Goal: Task Accomplishment & Management: Use online tool/utility

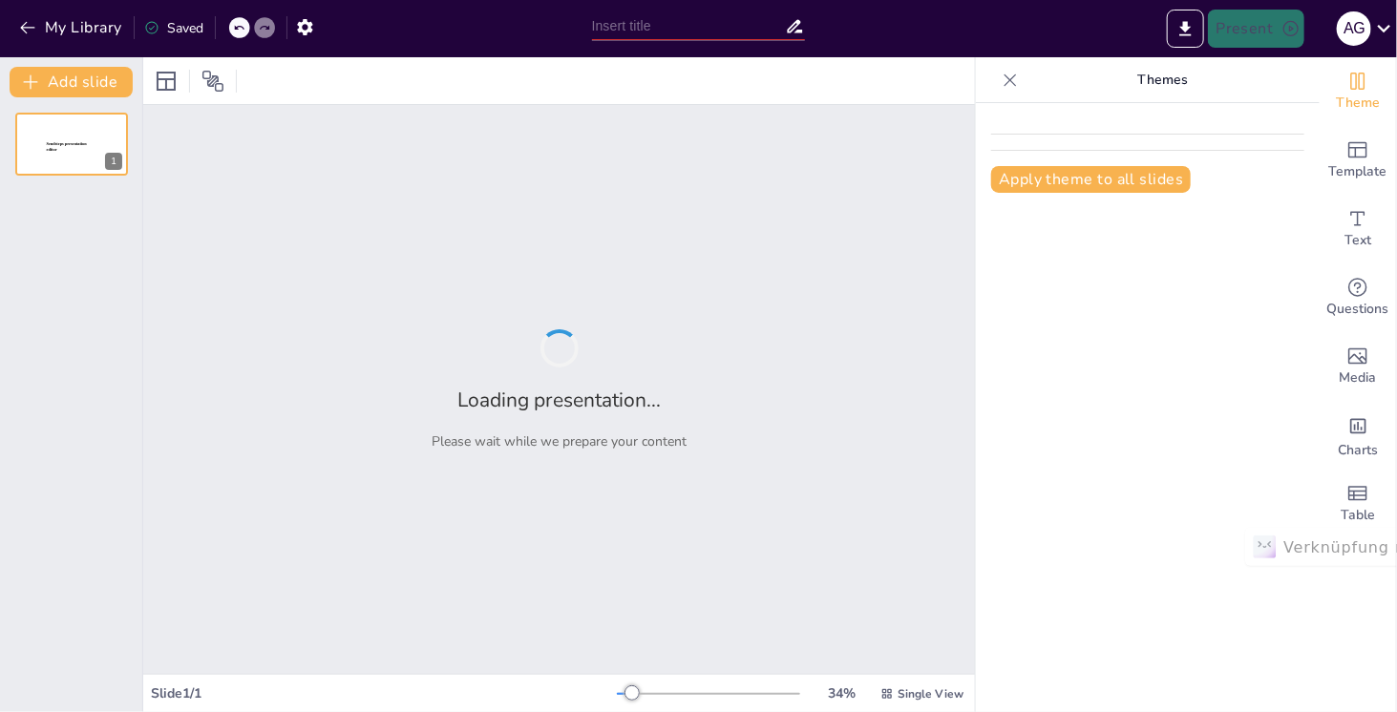
type input "Sustainable Solutions: Transforming Steam into Revenue"
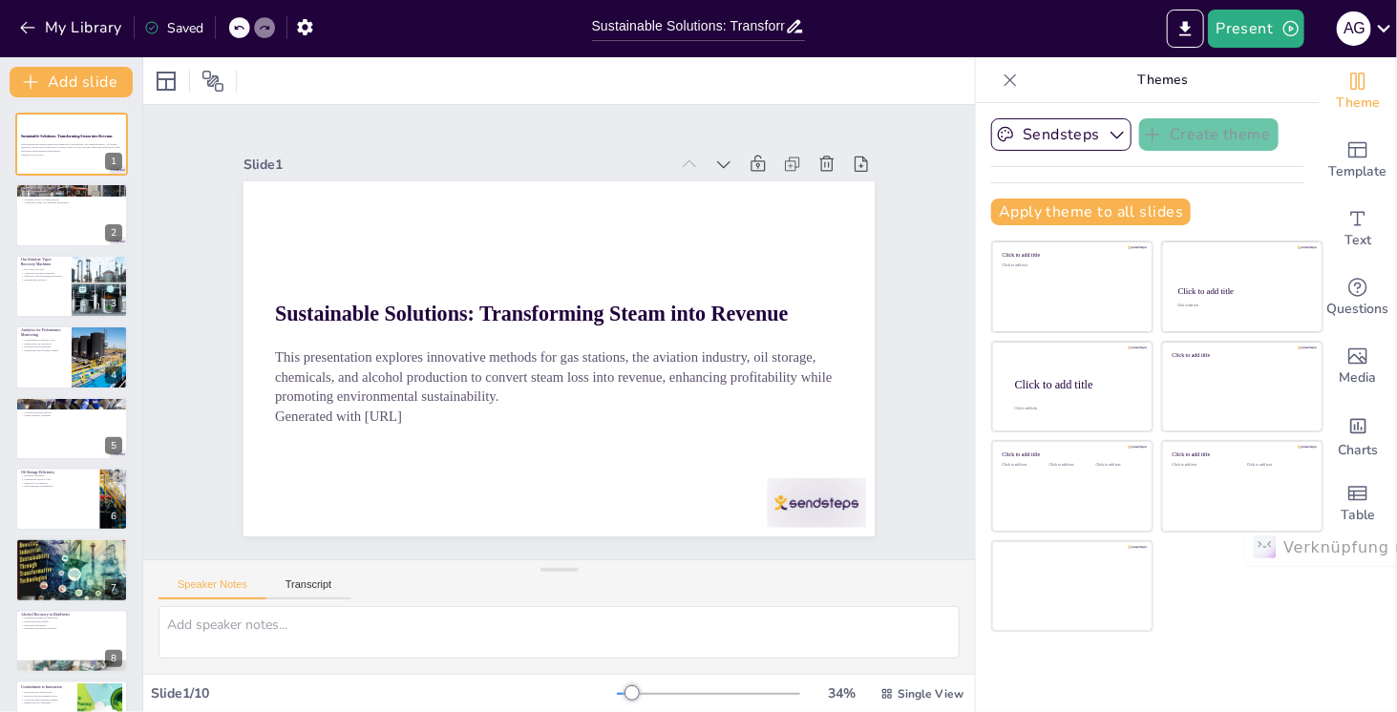
click at [658, 107] on div "Slide 1 Sustainable Solutions: Transforming Steam into Revenue This presentatio…" at bounding box center [559, 332] width 931 height 689
click at [1110, 135] on icon "button" at bounding box center [1116, 136] width 13 height 8
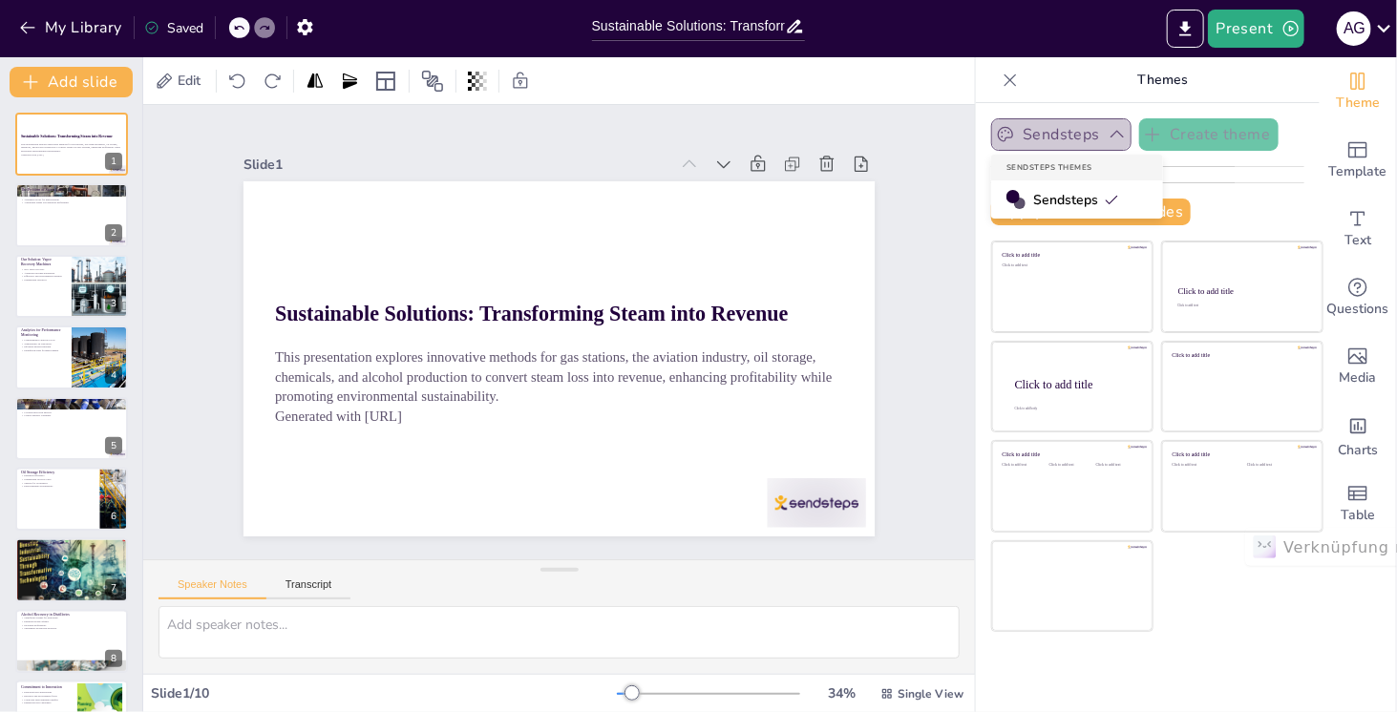
click at [1108, 135] on icon "button" at bounding box center [1117, 134] width 19 height 19
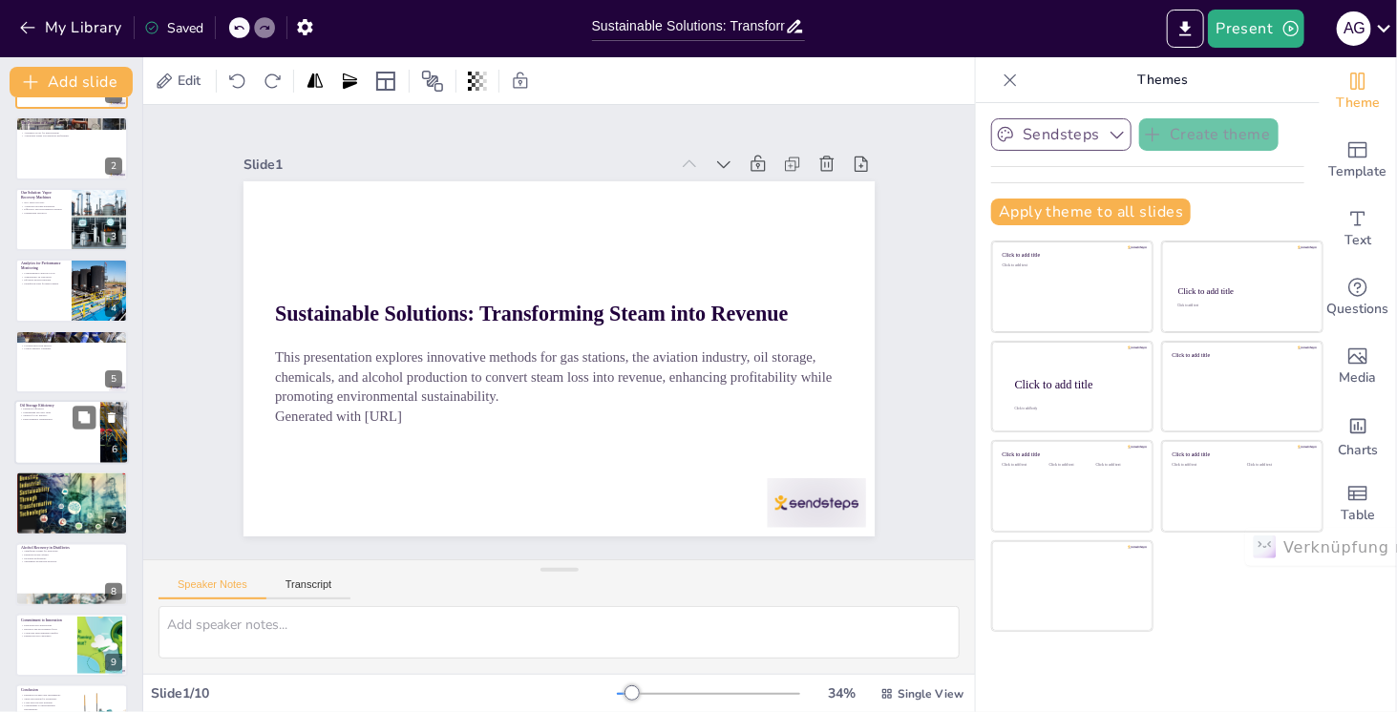
scroll to position [117, 0]
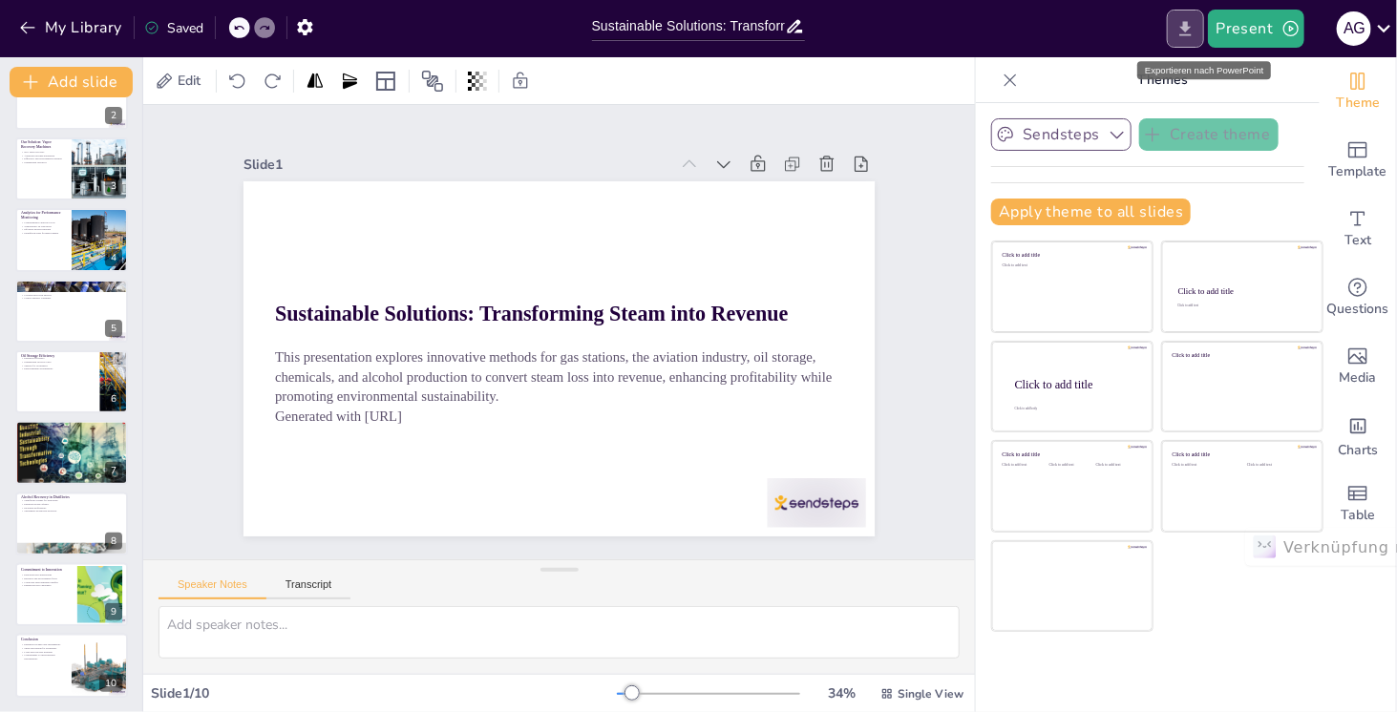
click at [1186, 28] on icon "Export to PowerPoint" at bounding box center [1185, 28] width 11 height 14
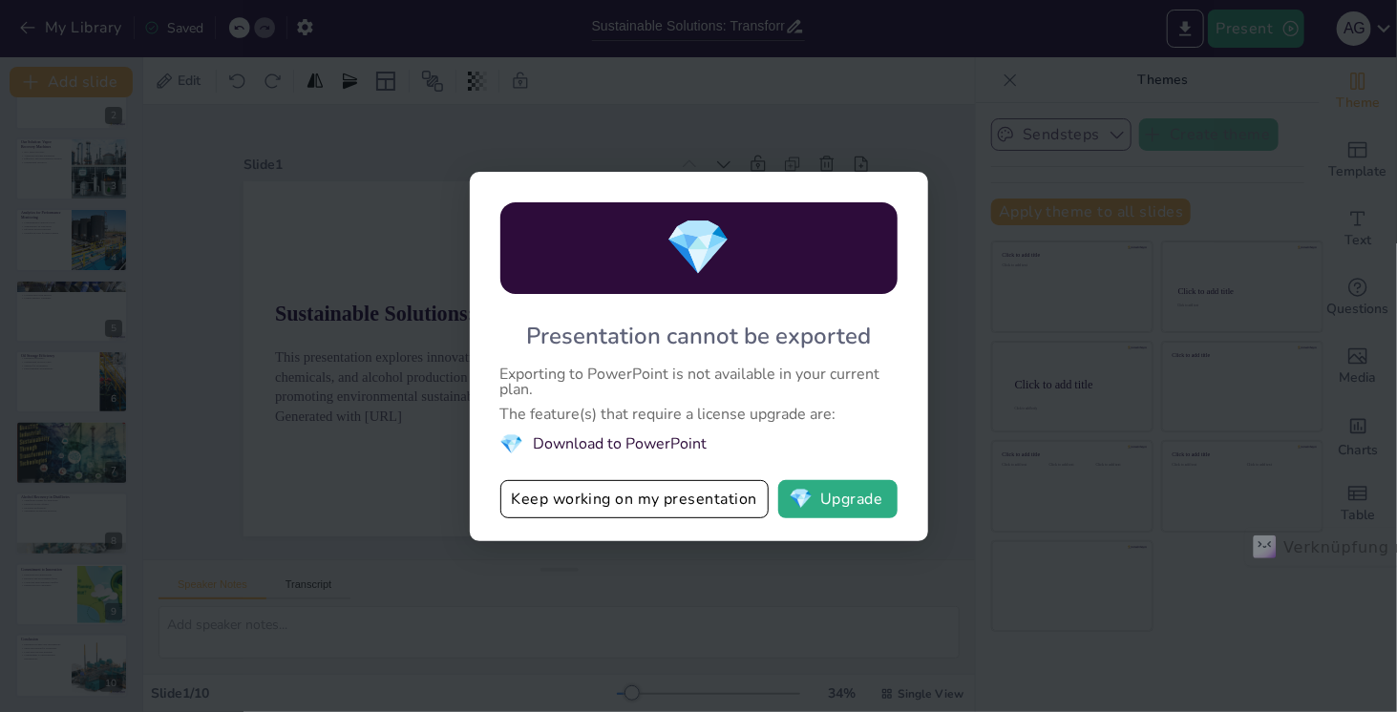
click at [677, 446] on li "💎 Download to PowerPoint" at bounding box center [698, 445] width 397 height 26
click at [913, 89] on div "💎 Presentation cannot be exported Exporting to PowerPoint is not available in y…" at bounding box center [698, 356] width 1397 height 712
click at [755, 506] on button "Keep working on my presentation" at bounding box center [634, 499] width 268 height 38
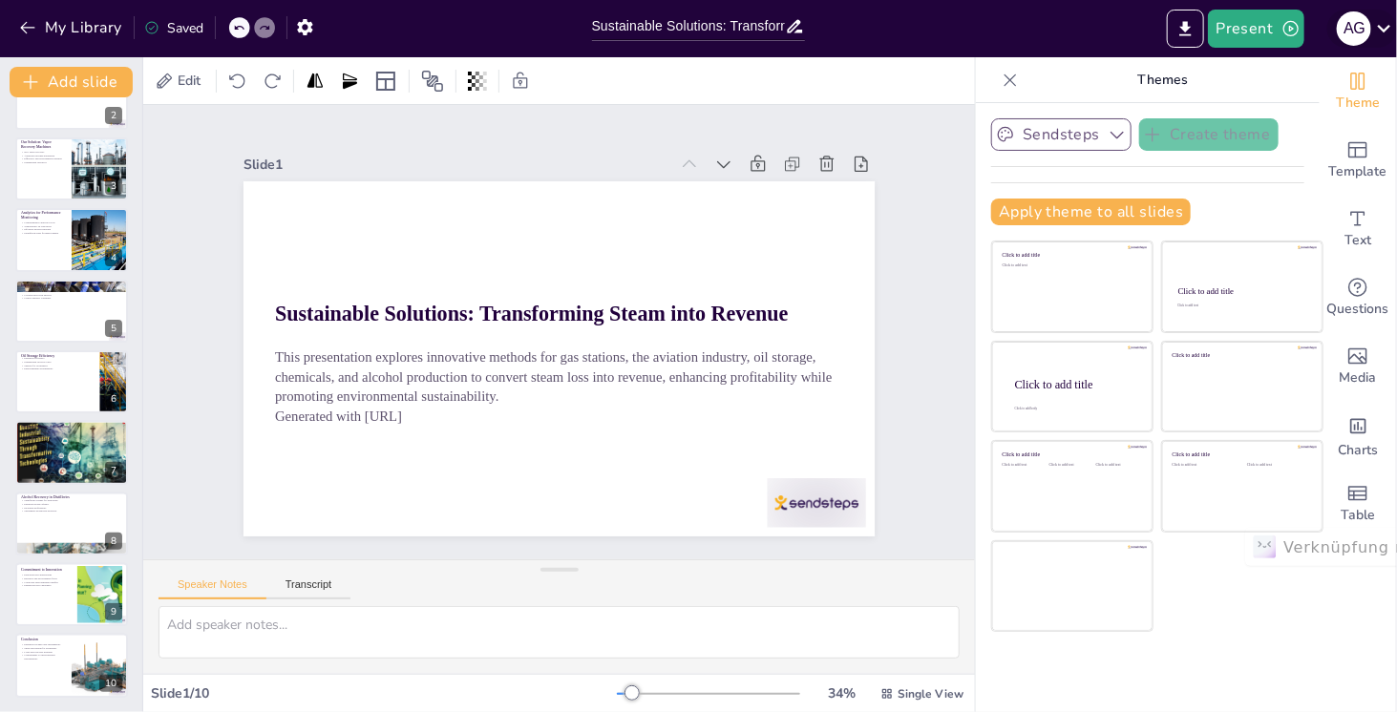
click at [1383, 32] on icon at bounding box center [1384, 28] width 26 height 26
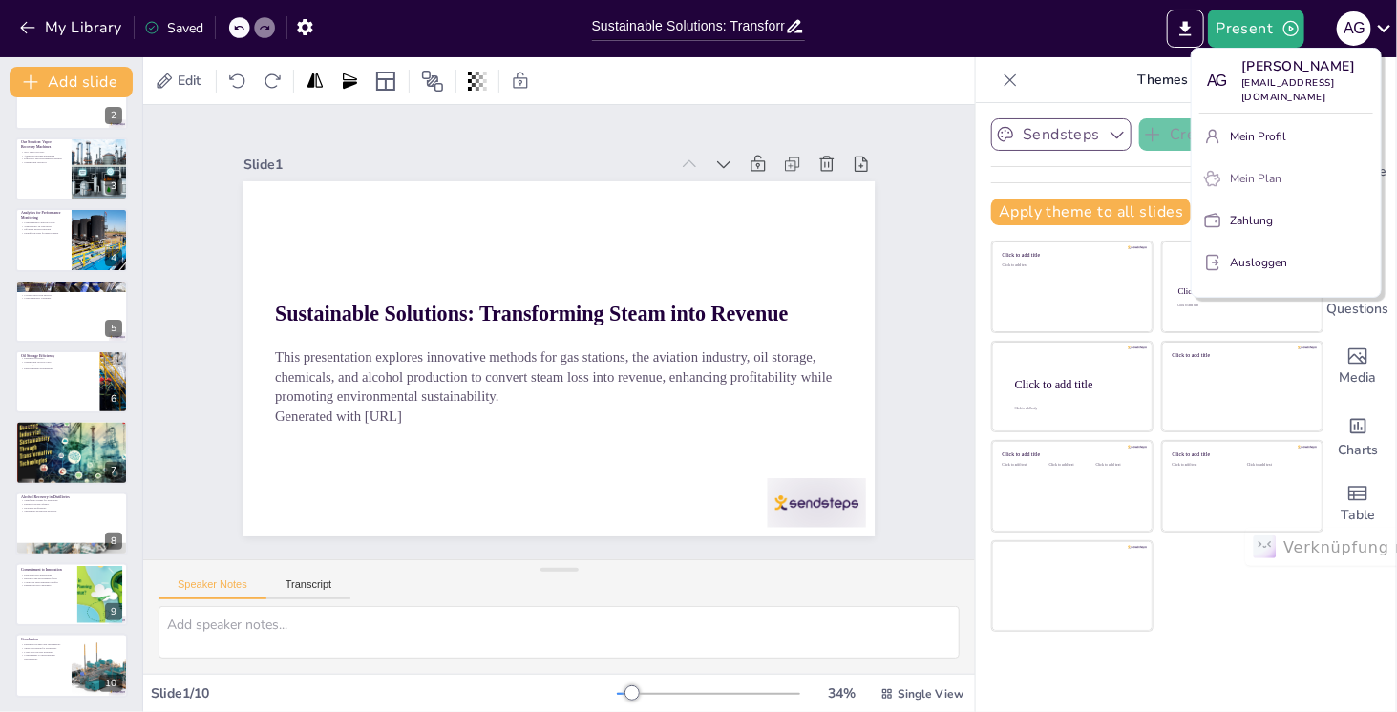
click at [1275, 174] on font "Mein Plan" at bounding box center [1256, 178] width 52 height 15
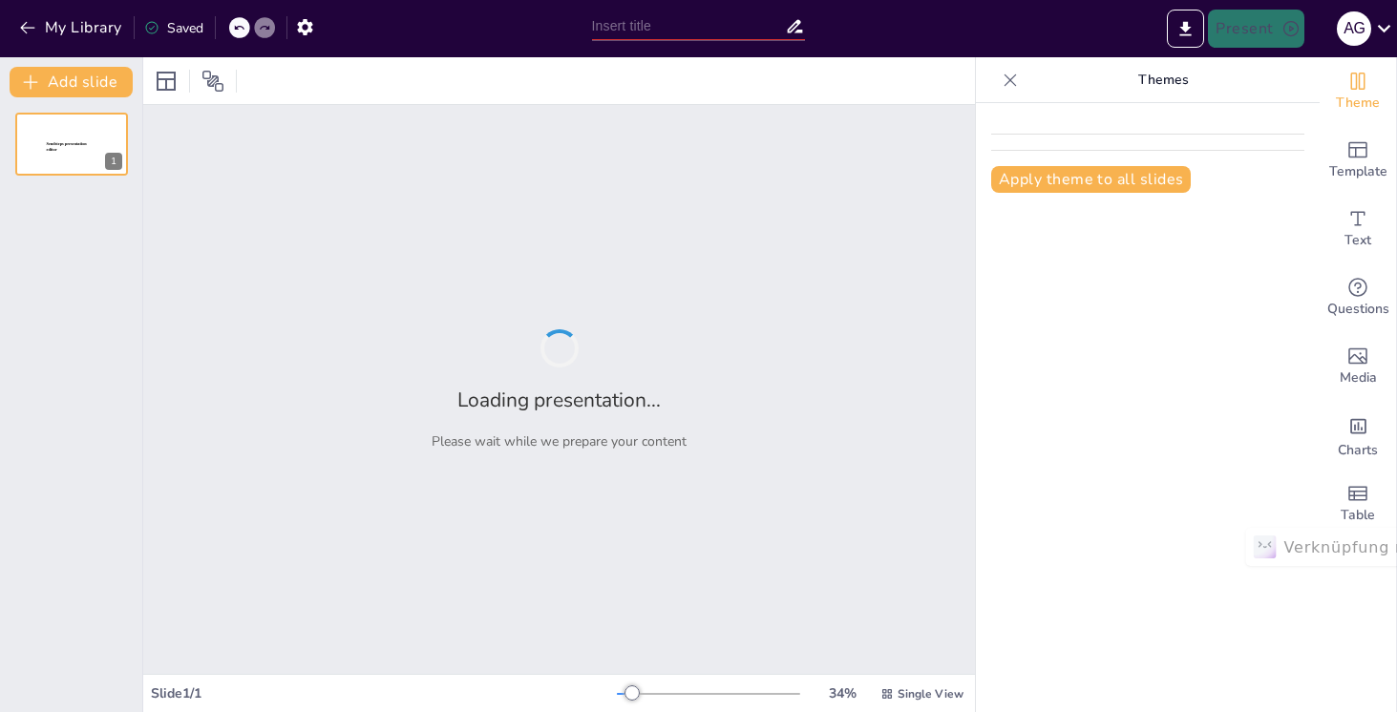
type input "Sustainable Solutions: Transforming Steam into Revenue"
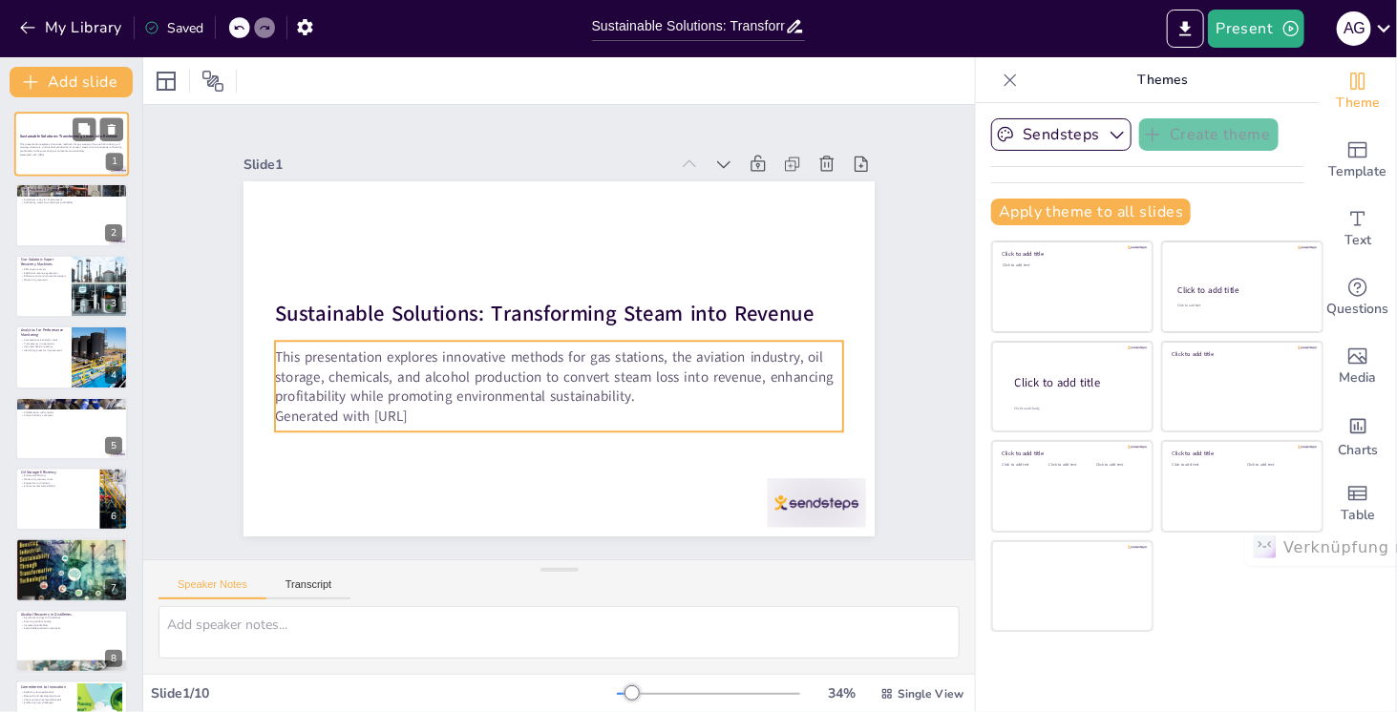
click at [58, 147] on p "This presentation explores innovative methods for gas stations, the aviation in…" at bounding box center [71, 147] width 103 height 11
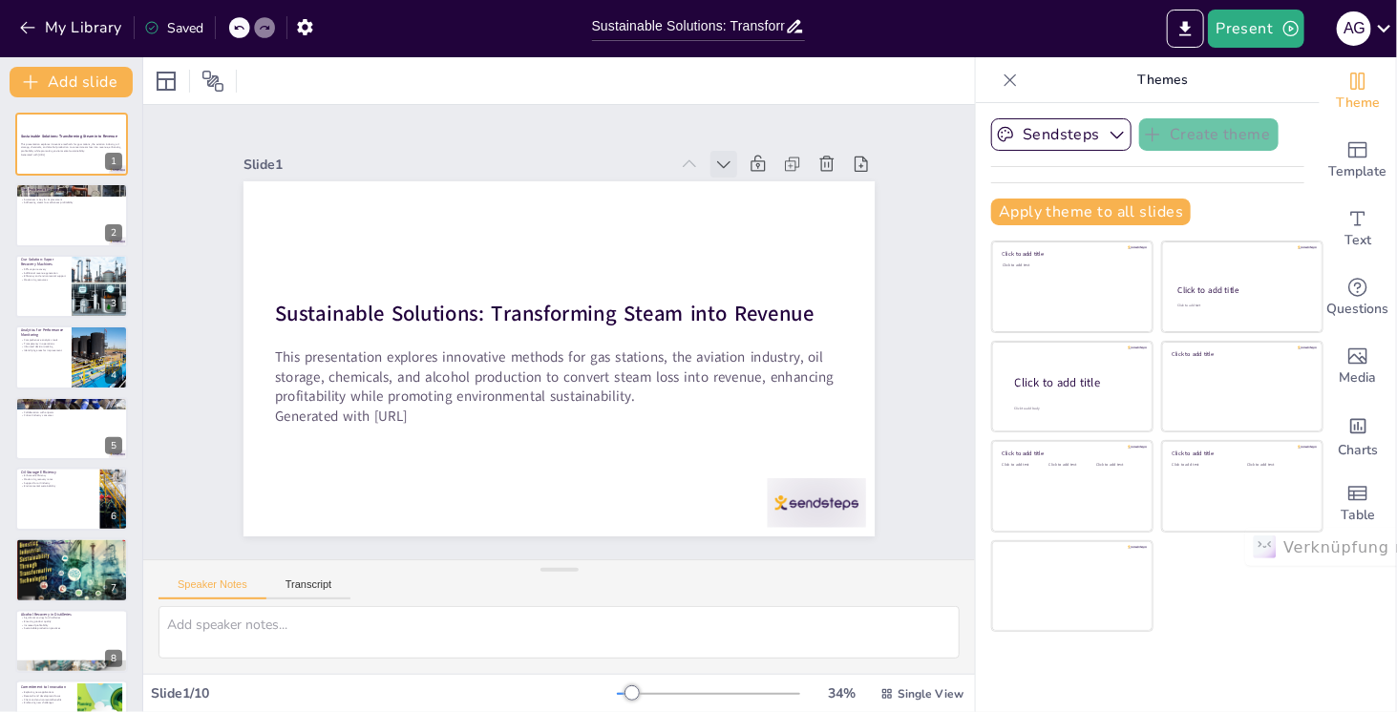
click at [352, 406] on icon at bounding box center [340, 418] width 25 height 25
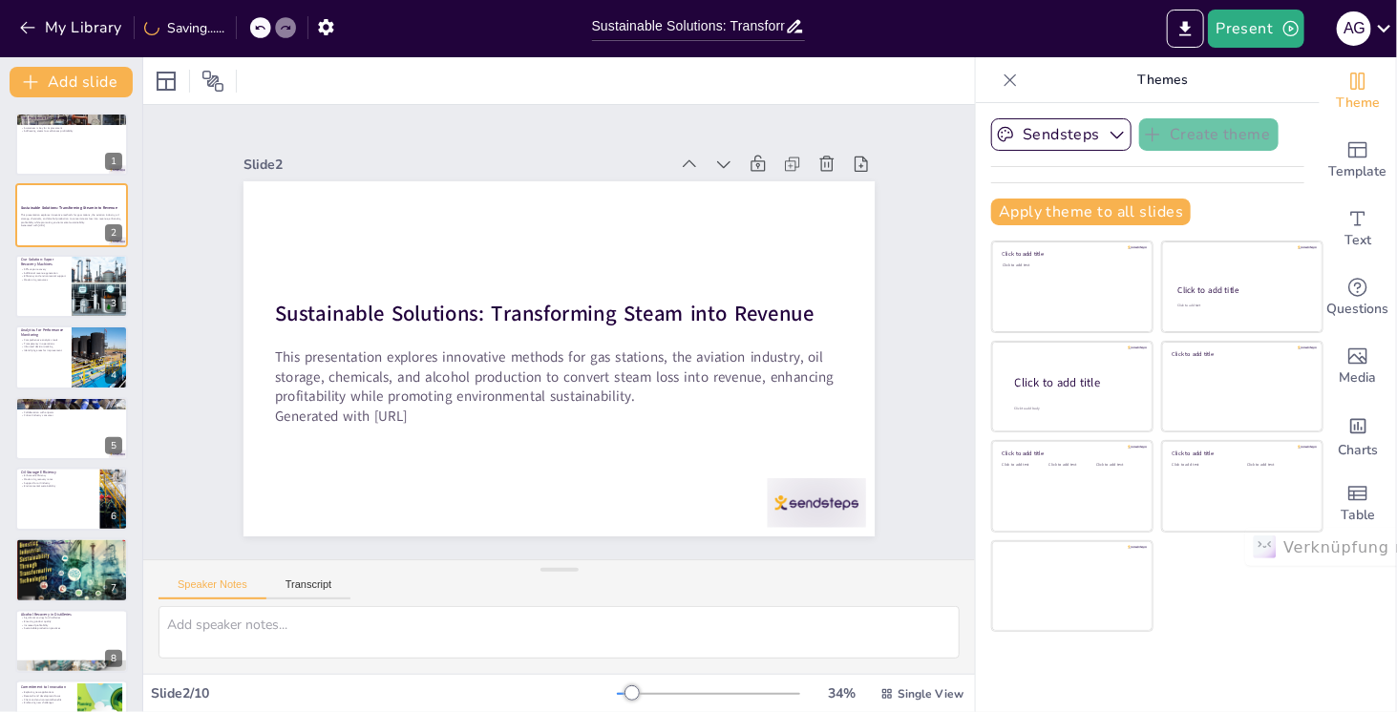
click at [558, 111] on icon at bounding box center [544, 97] width 27 height 27
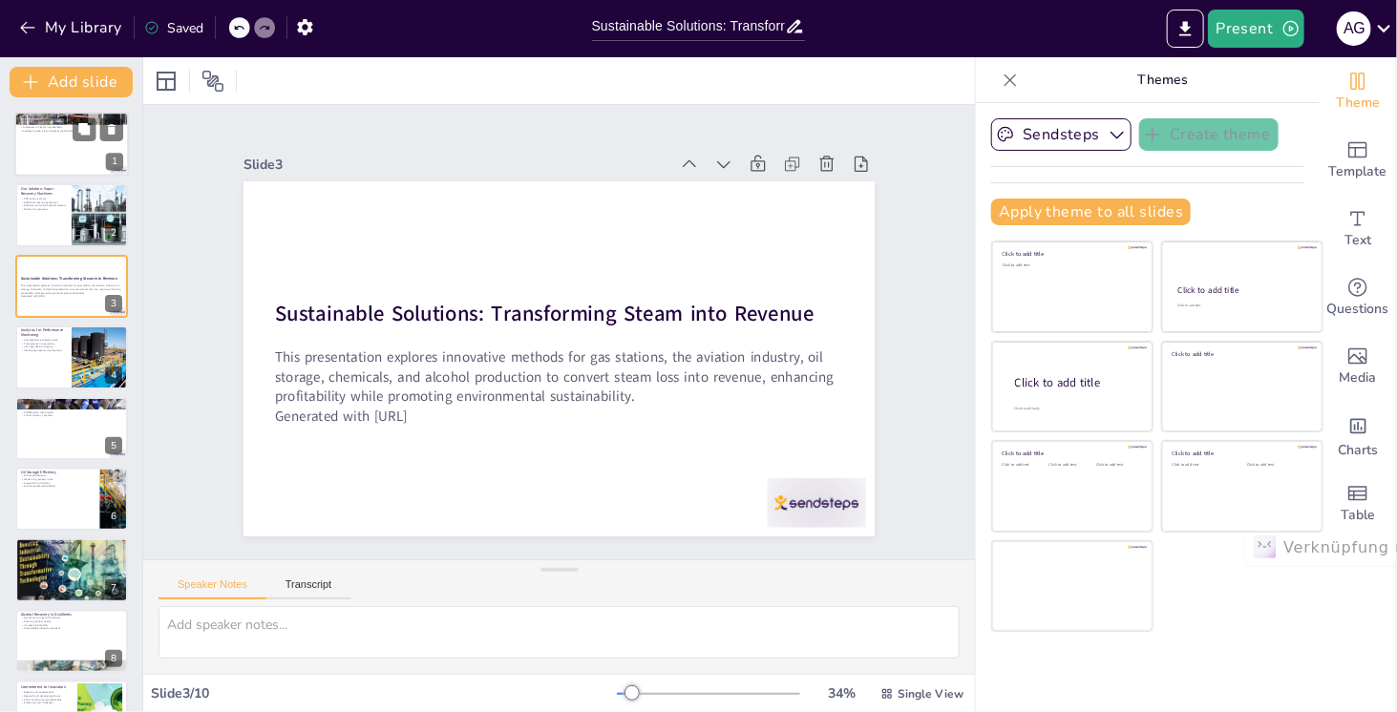
click at [45, 153] on div at bounding box center [71, 144] width 115 height 65
type textarea "Gas stations are facing a hidden issue of steam loss, which accounts for 0.5% o…"
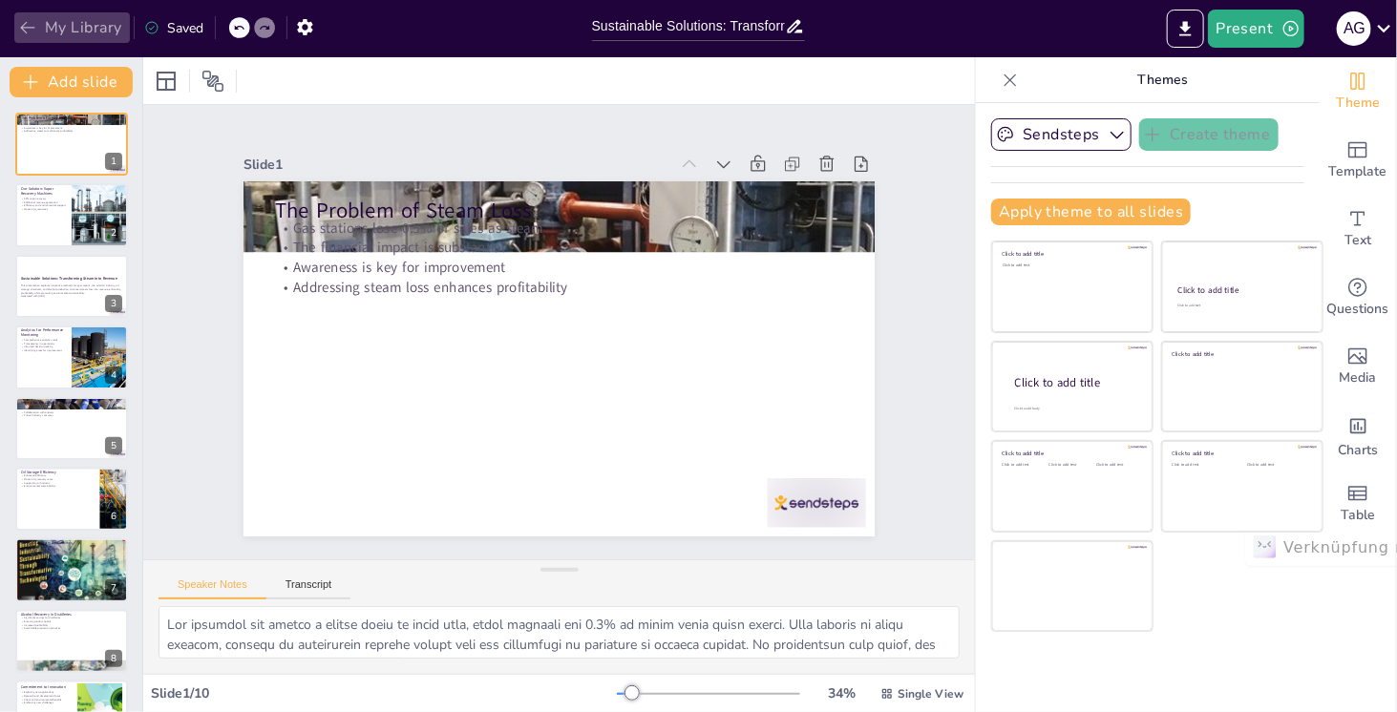
click at [31, 26] on icon "button" at bounding box center [27, 27] width 19 height 19
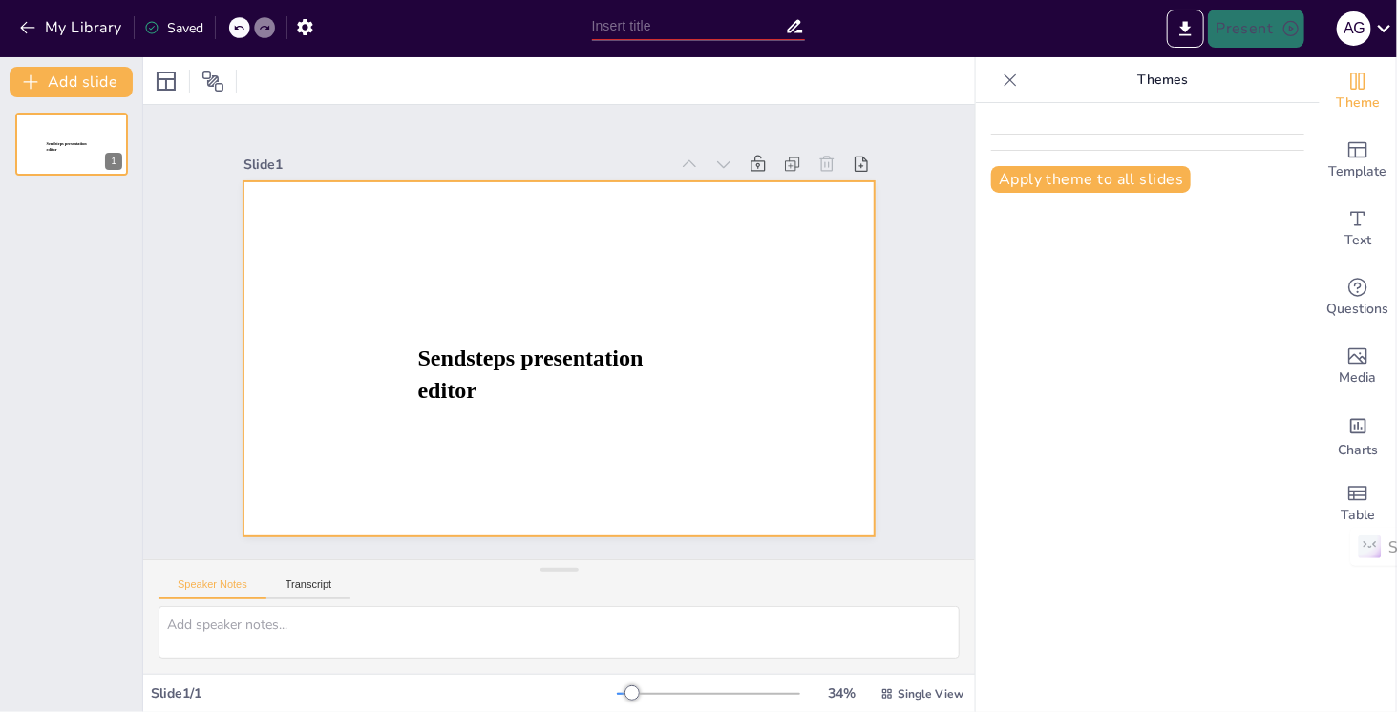
type input "Sustainable Solutions: Transforming Steam into Revenue"
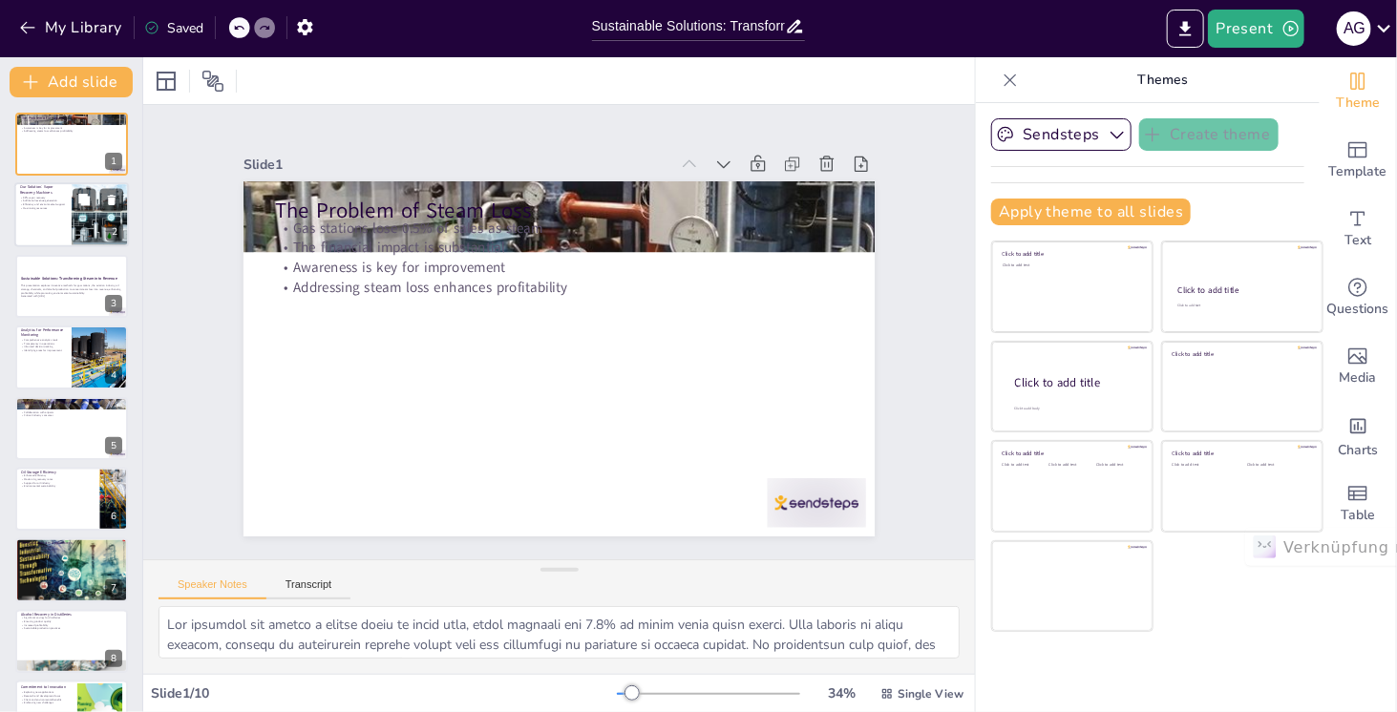
click at [63, 210] on p "Maximizing resources" at bounding box center [43, 209] width 46 height 4
type textarea "Our vapor recovery machines are capable of recovering over 99% of vapor, which …"
